Goal: Navigation & Orientation: Find specific page/section

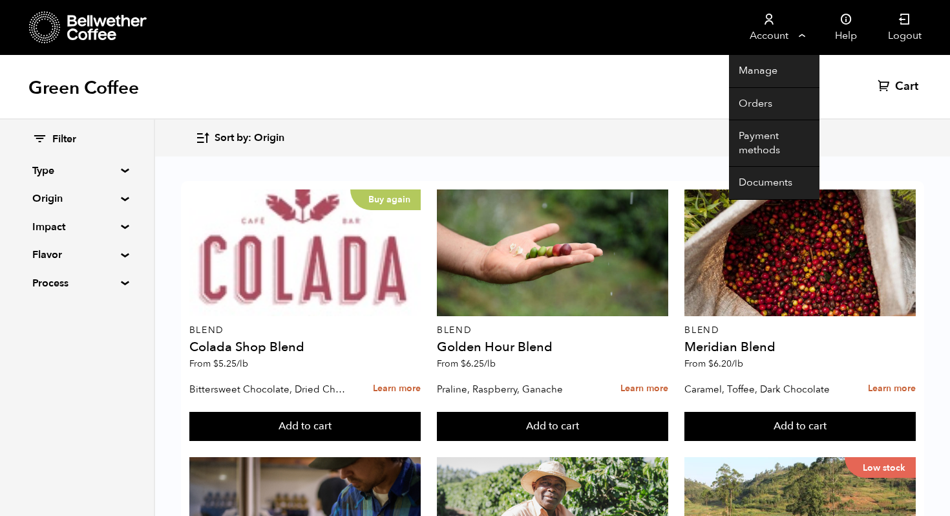
click at [781, 29] on link "Account" at bounding box center [769, 27] width 80 height 55
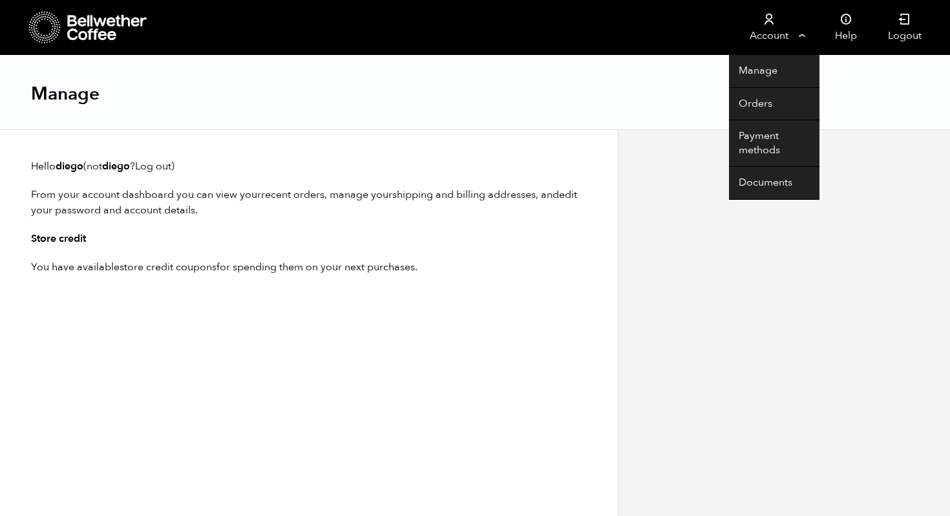
click at [762, 27] on link "Account" at bounding box center [769, 27] width 80 height 55
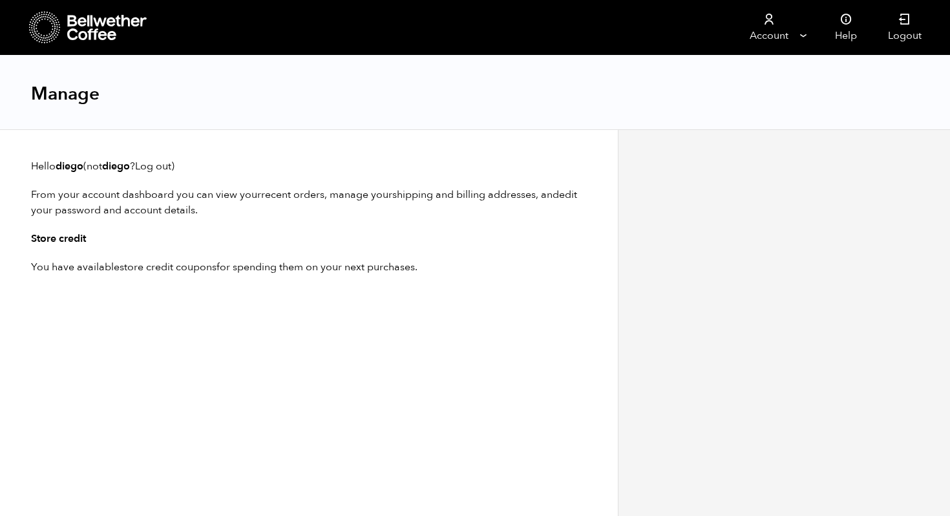
scroll to position [1, 0]
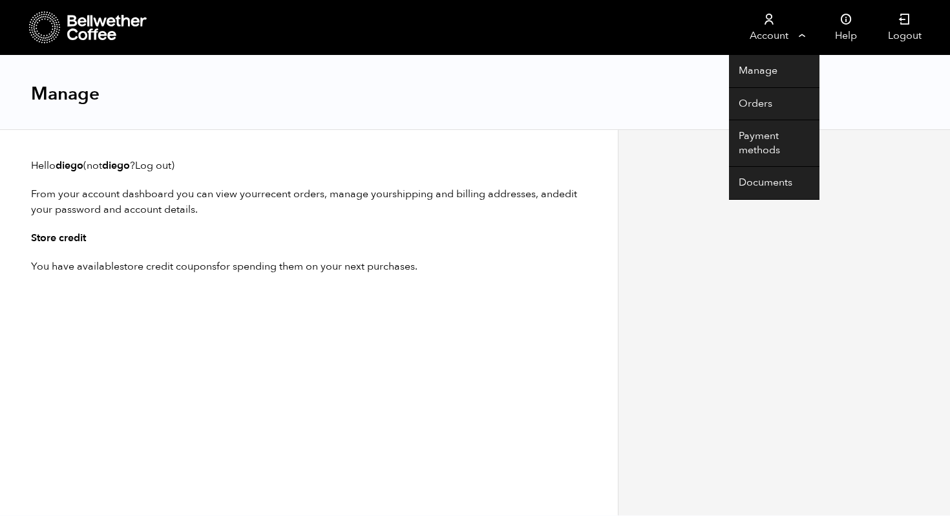
click at [755, 10] on link "Account" at bounding box center [769, 27] width 80 height 55
click at [757, 78] on link "Manage" at bounding box center [774, 71] width 91 height 33
click at [773, 26] on link "Account" at bounding box center [769, 27] width 80 height 55
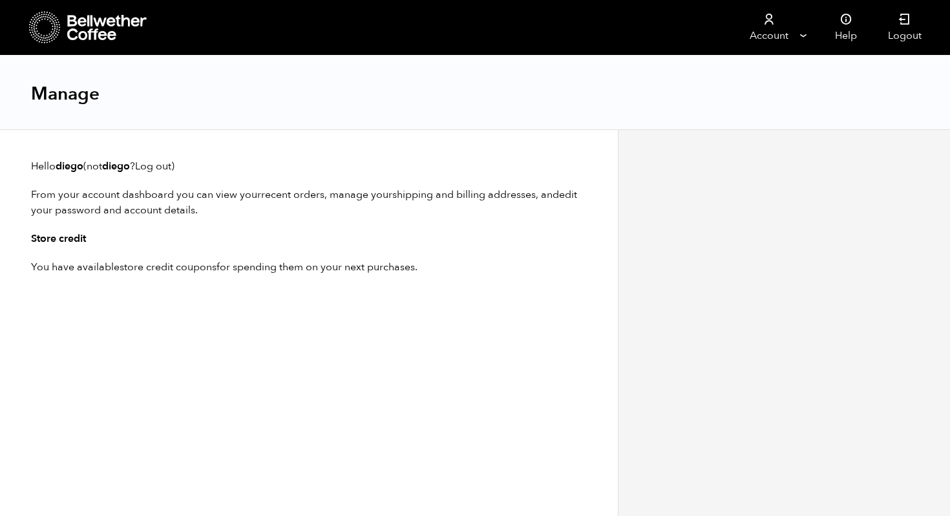
click at [767, 112] on div "Manage" at bounding box center [475, 93] width 950 height 74
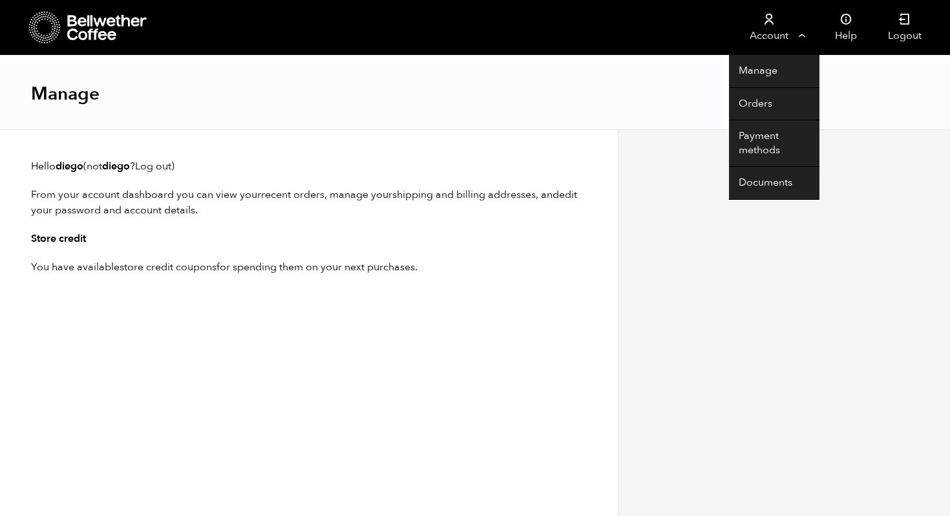
click at [764, 34] on link "Account" at bounding box center [769, 27] width 80 height 55
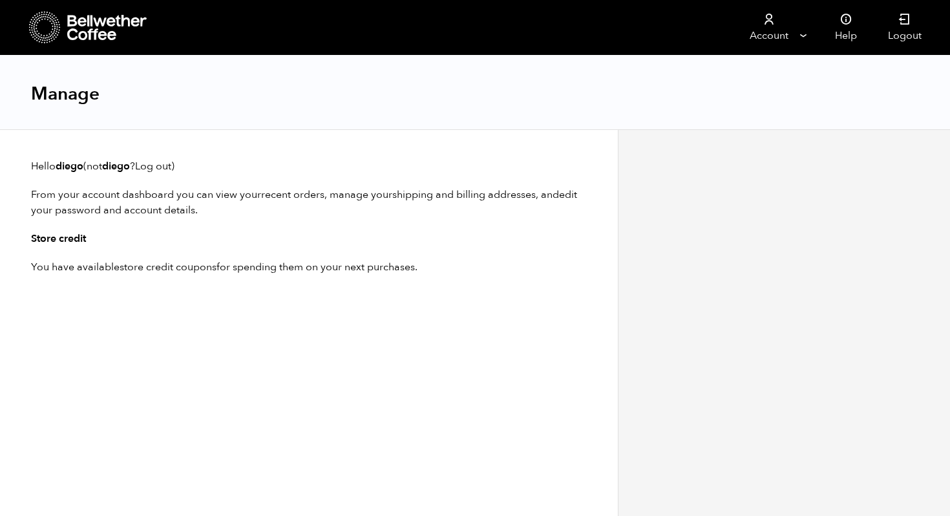
click at [137, 9] on link at bounding box center [133, 27] width 209 height 55
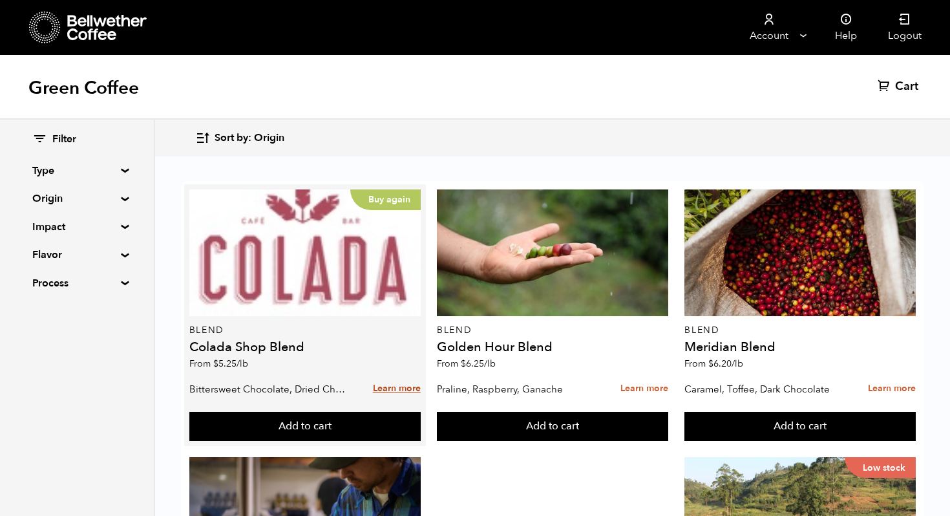
scroll to position [55, 0]
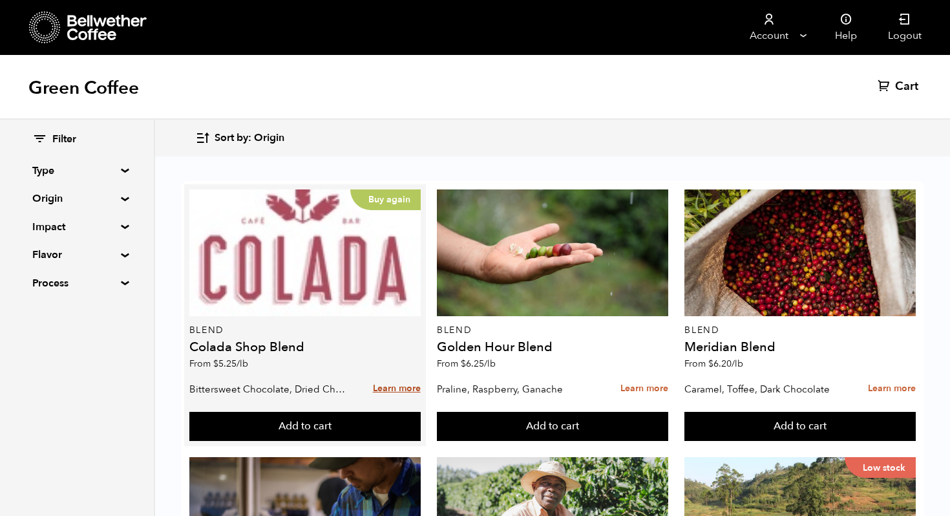
click at [405, 375] on link "Learn more" at bounding box center [397, 389] width 48 height 28
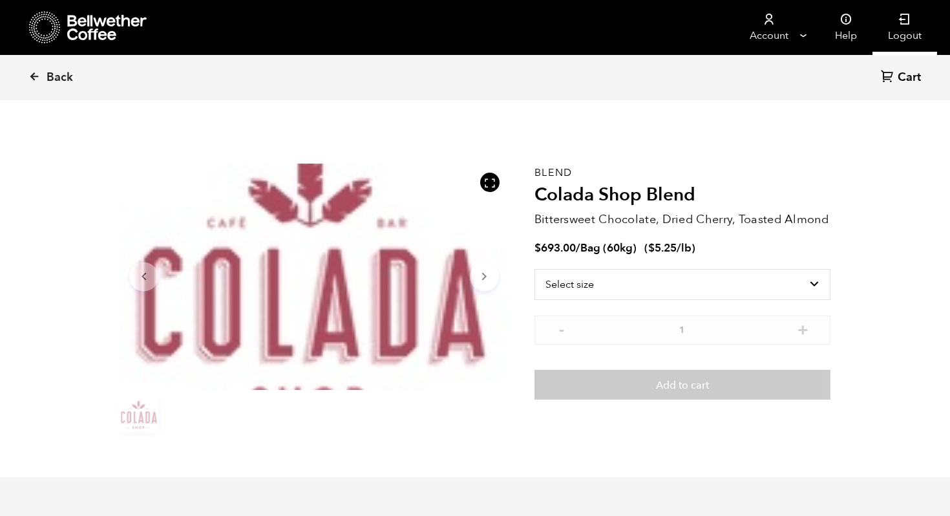
scroll to position [563, 689]
click at [911, 24] on icon at bounding box center [905, 19] width 13 height 13
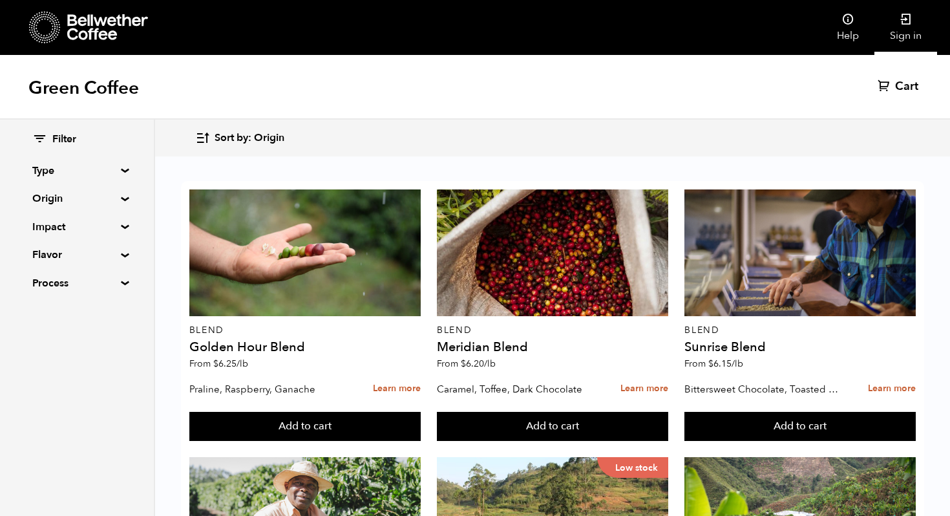
click at [911, 30] on link "Sign in" at bounding box center [906, 27] width 63 height 55
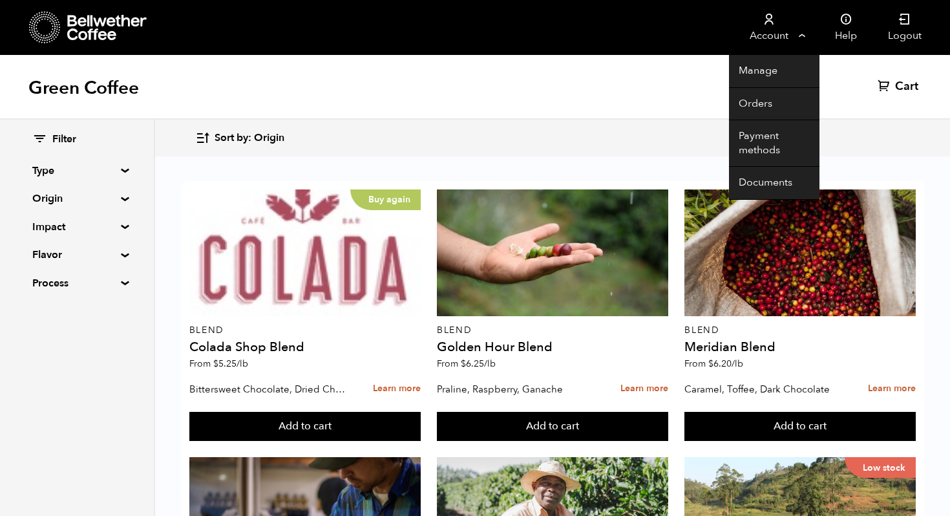
click at [772, 34] on link "Account" at bounding box center [769, 27] width 80 height 55
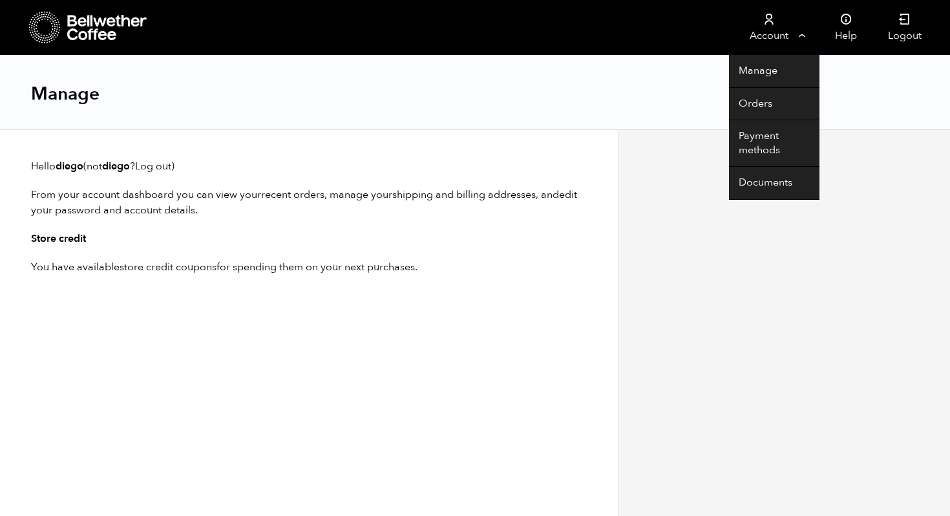
click at [777, 30] on link "Account" at bounding box center [769, 27] width 80 height 55
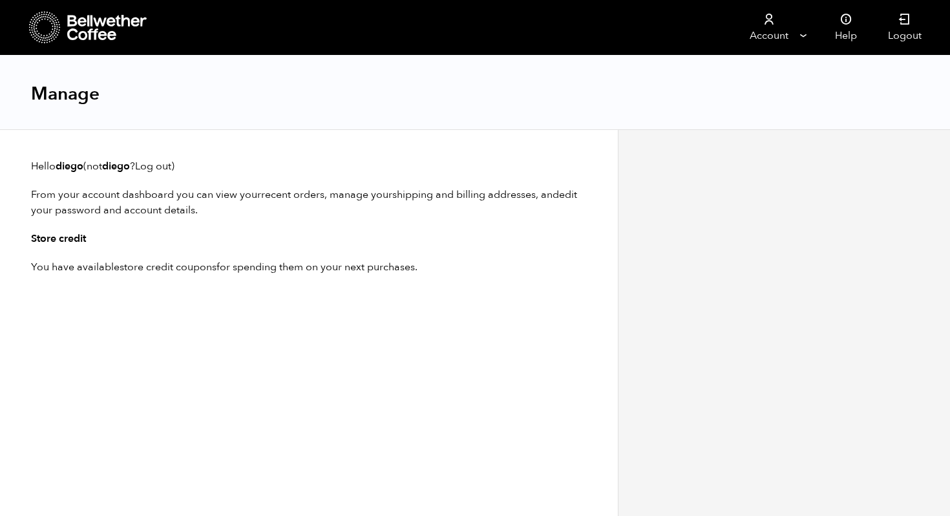
scroll to position [1, 0]
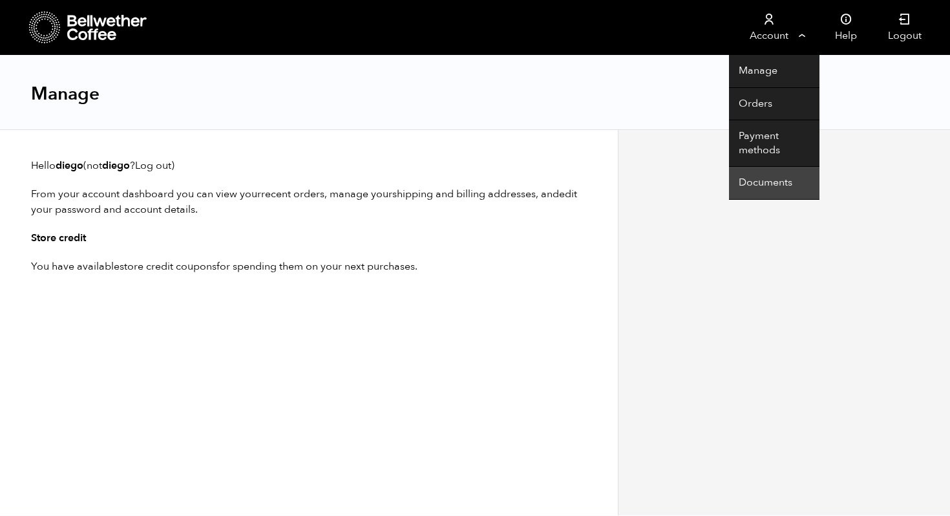
click at [765, 181] on link "Documents" at bounding box center [774, 183] width 91 height 33
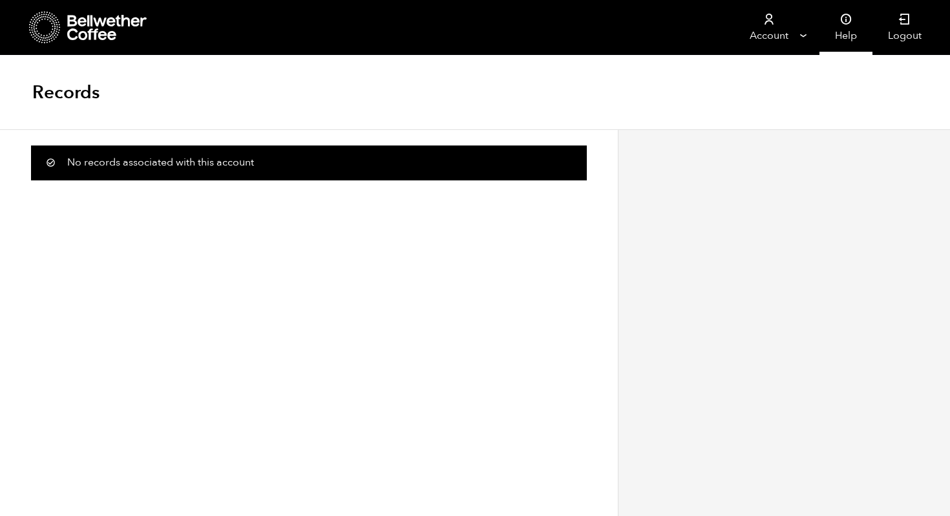
click at [838, 30] on link "Help" at bounding box center [846, 27] width 53 height 55
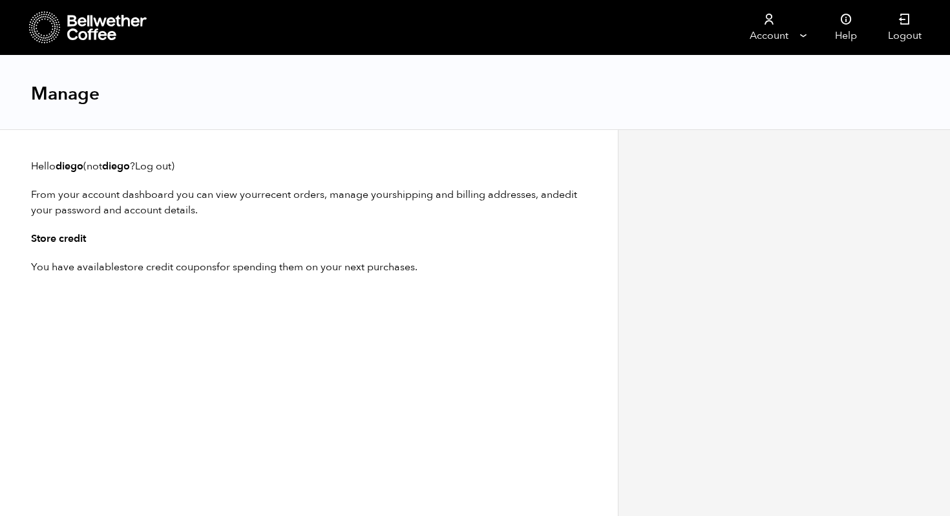
scroll to position [1, 0]
